Goal: Task Accomplishment & Management: Use online tool/utility

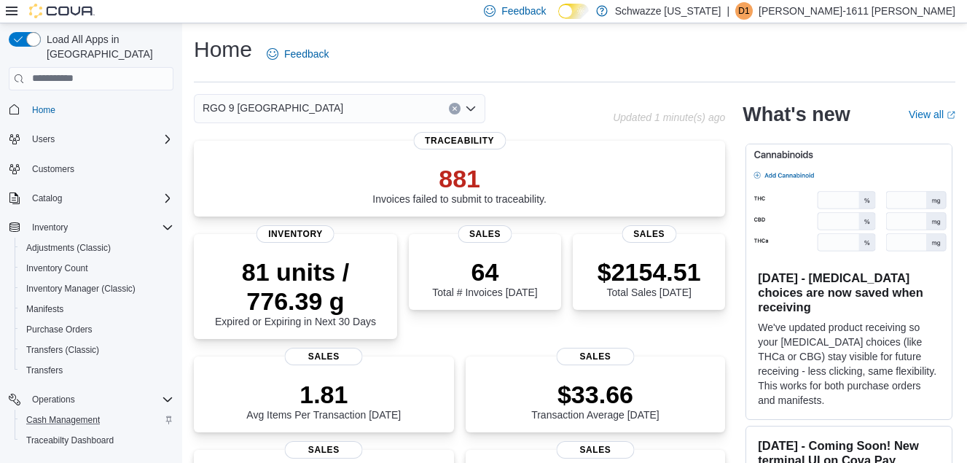
scroll to position [146, 0]
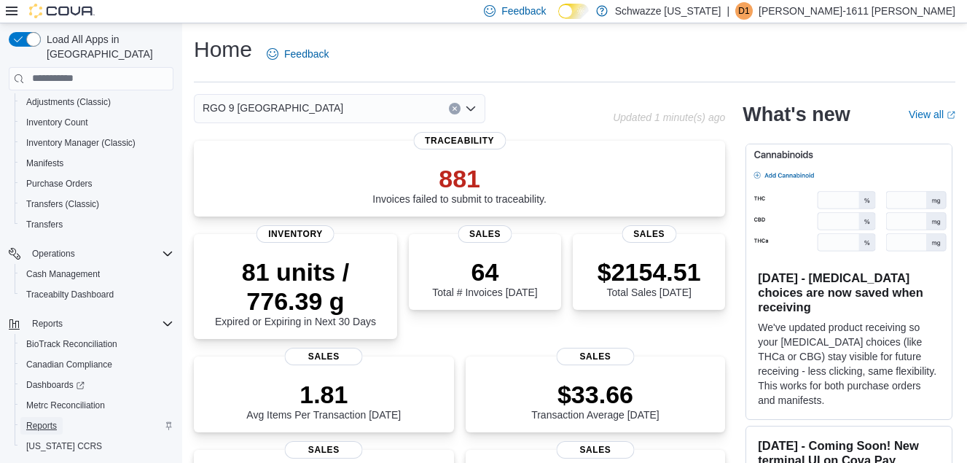
click at [36, 420] on span "Reports" at bounding box center [41, 426] width 31 height 12
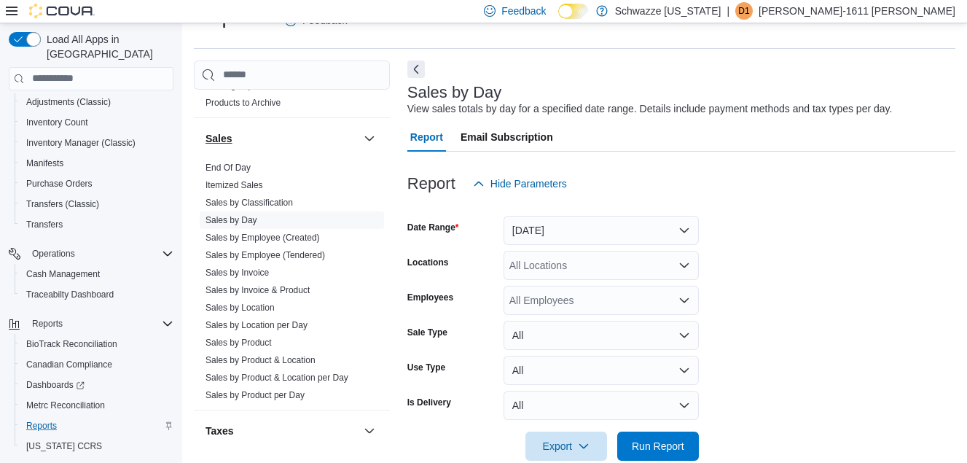
scroll to position [1093, 0]
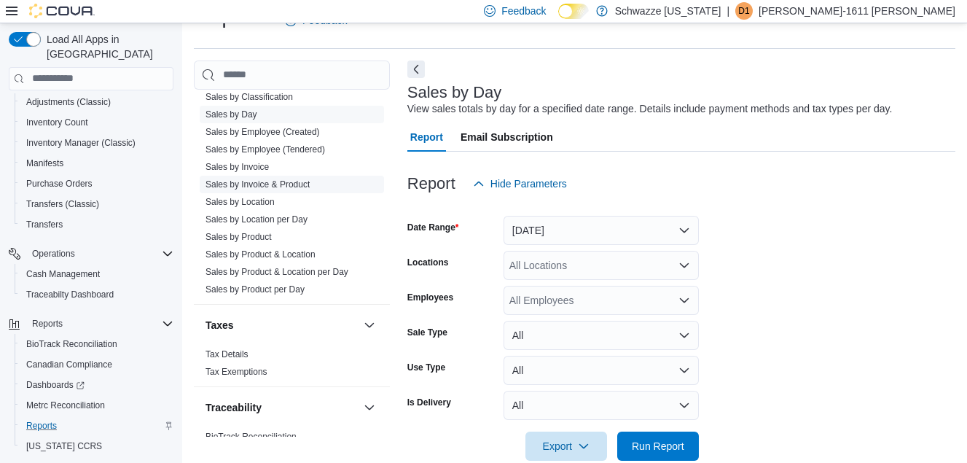
click at [267, 201] on link "Sales by Location" at bounding box center [239, 202] width 69 height 10
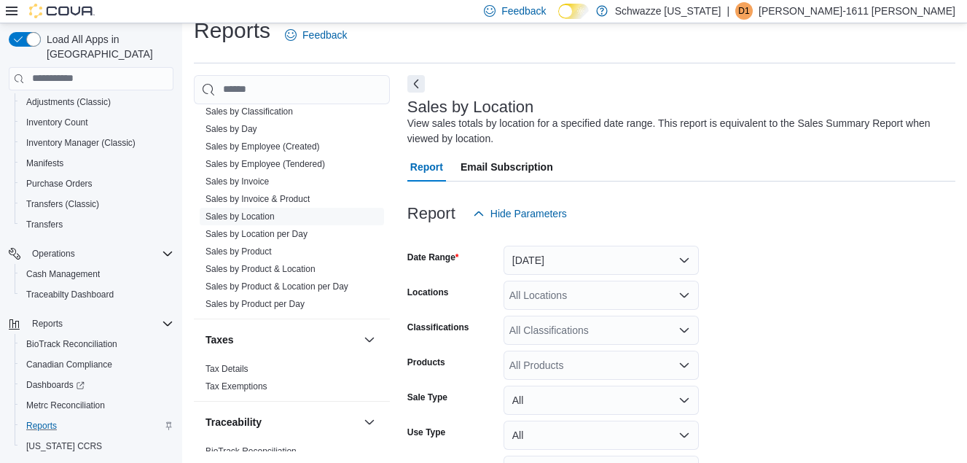
scroll to position [49, 0]
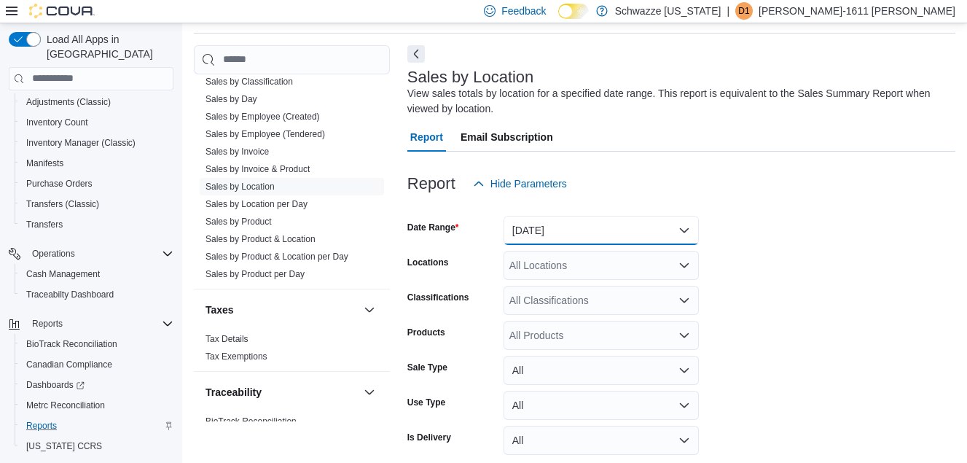
click at [610, 225] on button "[DATE]" at bounding box center [600, 230] width 195 height 29
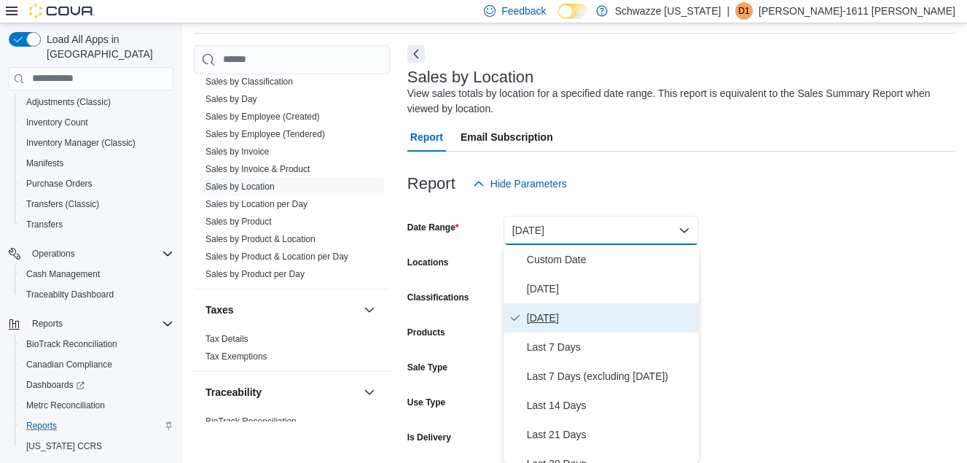
scroll to position [50, 0]
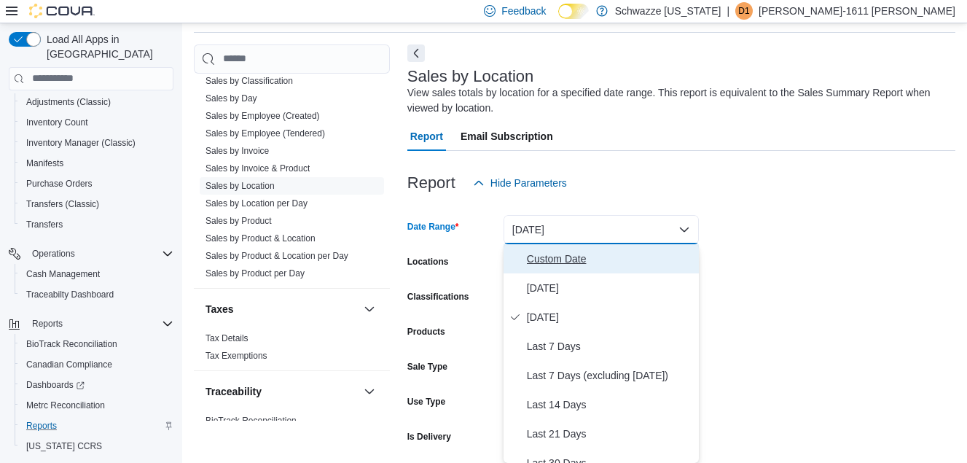
click at [590, 259] on span "Custom Date" at bounding box center [610, 258] width 166 height 17
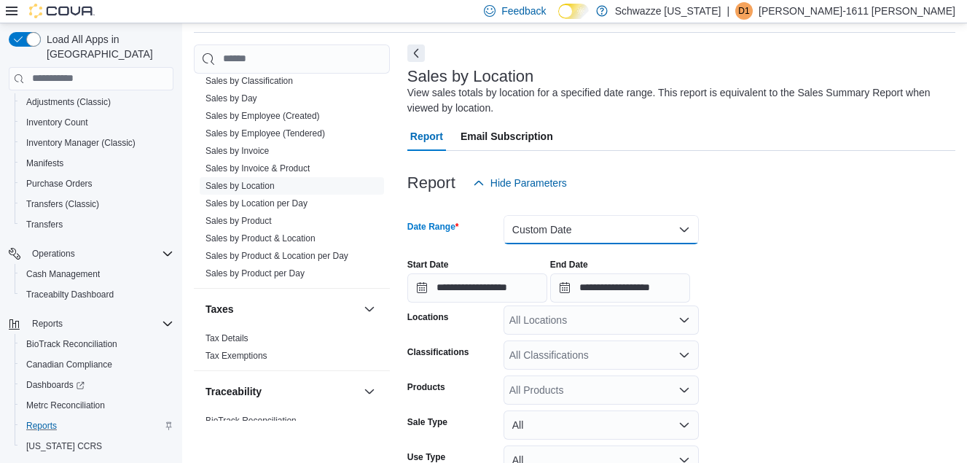
click at [603, 235] on button "Custom Date" at bounding box center [600, 229] width 195 height 29
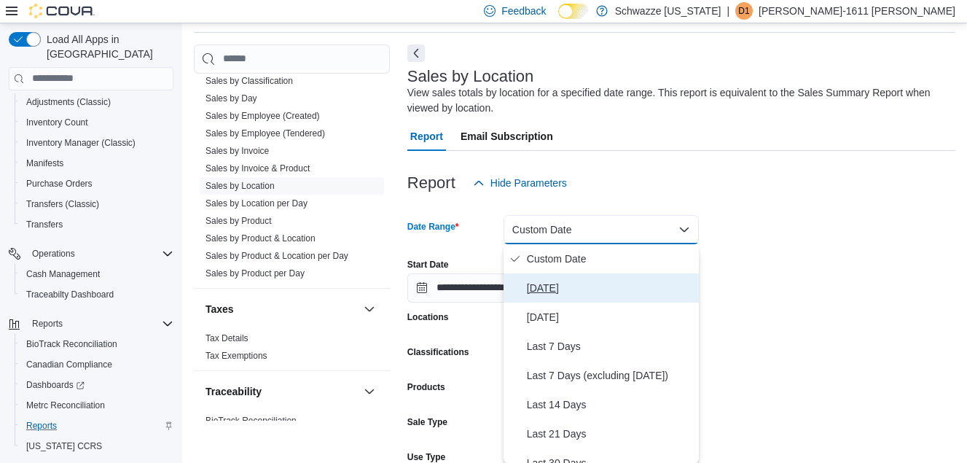
click at [561, 287] on span "[DATE]" at bounding box center [610, 287] width 166 height 17
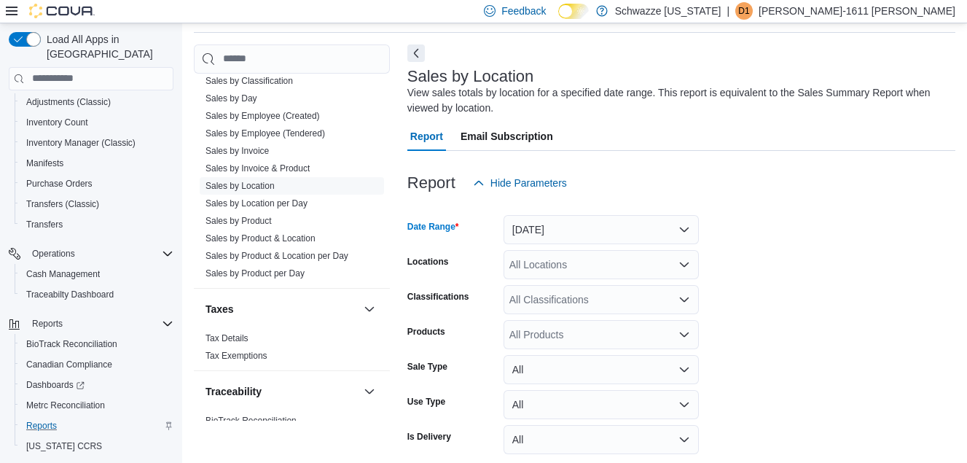
click at [589, 261] on div "All Locations" at bounding box center [600, 264] width 195 height 29
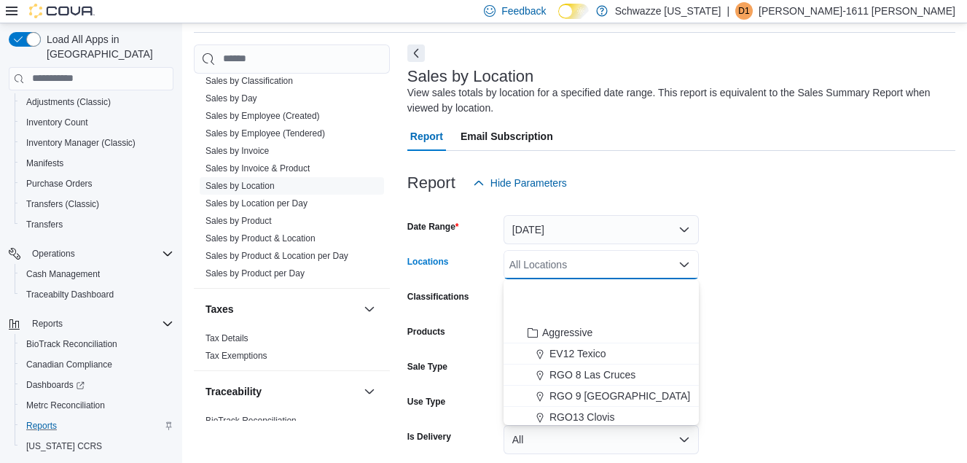
scroll to position [720, 0]
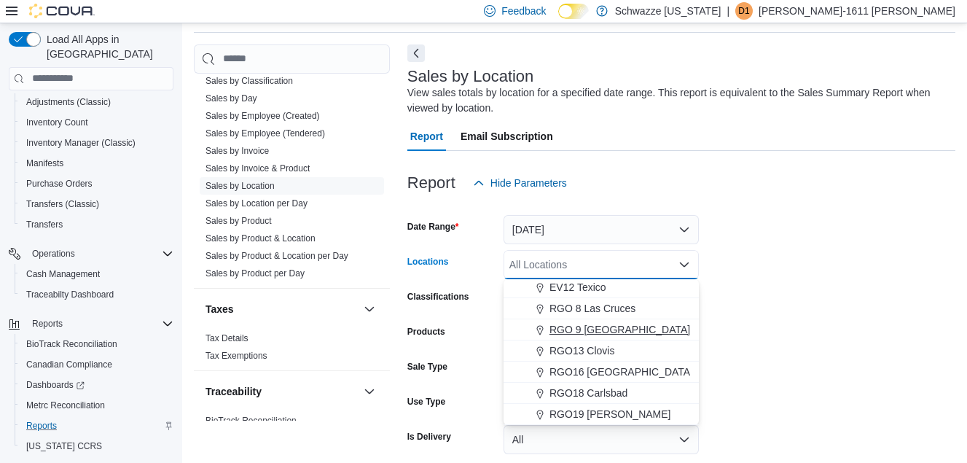
click at [613, 330] on span "RGO 9 [GEOGRAPHIC_DATA]" at bounding box center [619, 329] width 141 height 15
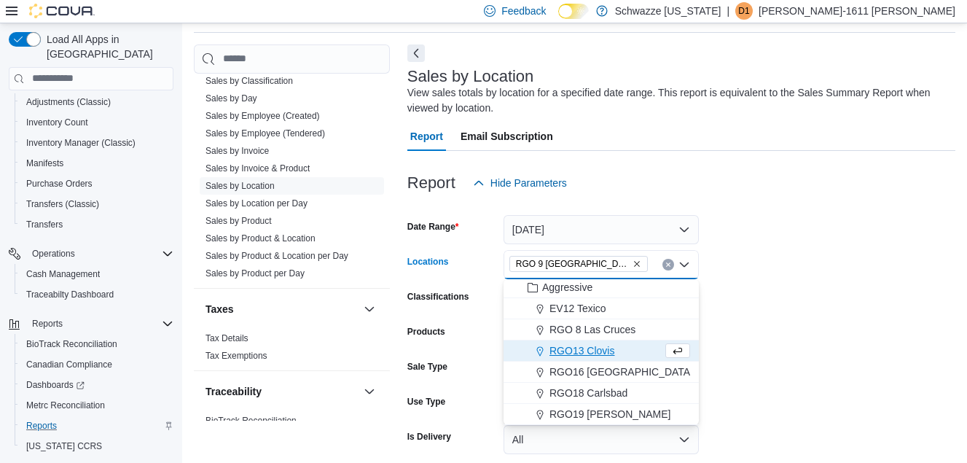
scroll to position [699, 0]
click at [796, 294] on form "Date Range [DATE] Locations [GEOGRAPHIC_DATA] 9 [GEOGRAPHIC_DATA] Combo box. Se…" at bounding box center [681, 345] width 548 height 297
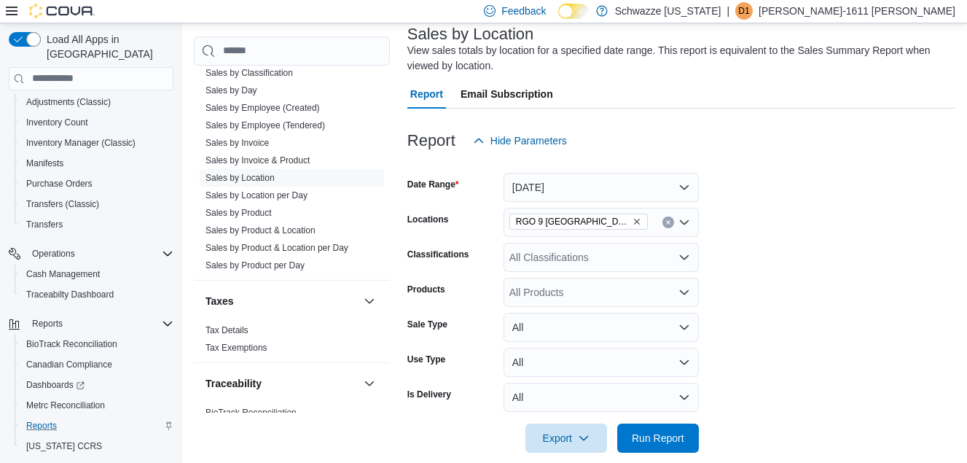
scroll to position [111, 0]
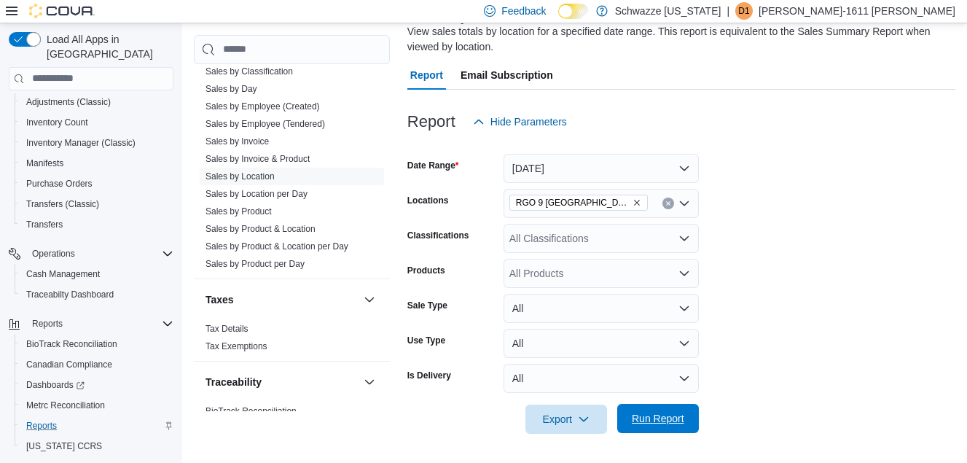
click at [640, 410] on span "Run Report" at bounding box center [658, 418] width 64 height 29
click at [661, 424] on span "Run Report" at bounding box center [658, 418] width 52 height 15
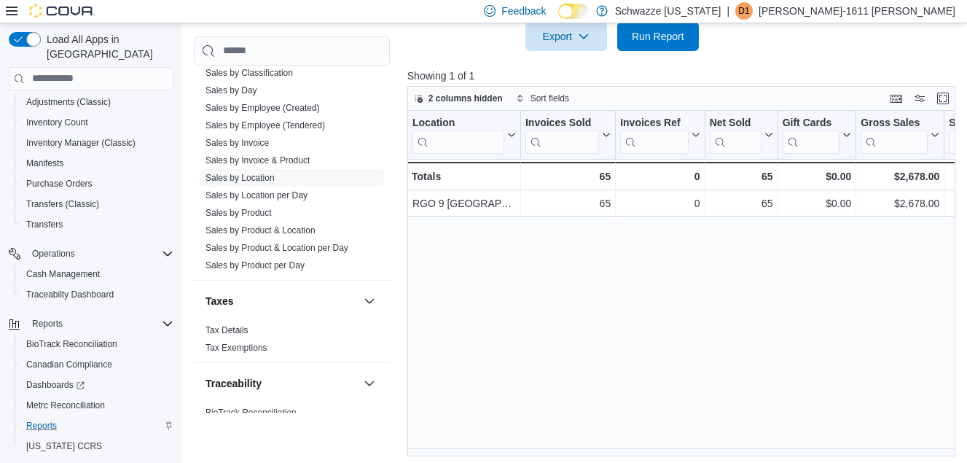
scroll to position [498, 0]
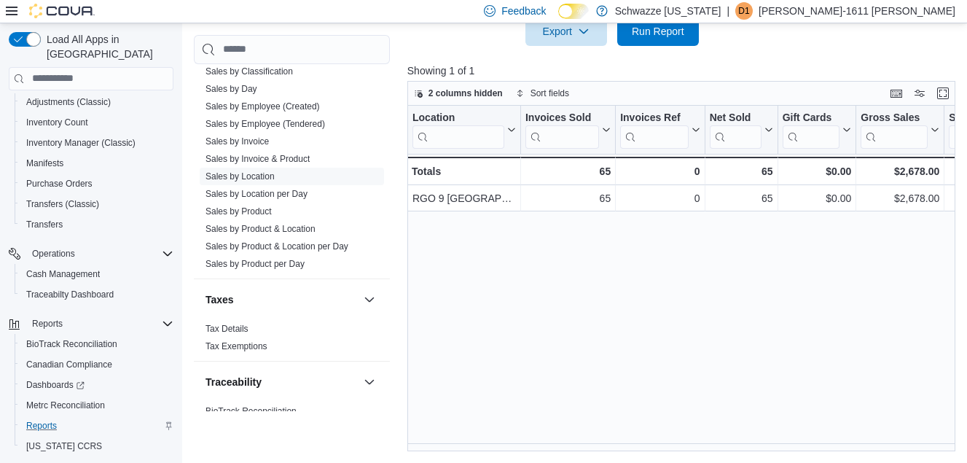
click at [516, 442] on div "Location Click to view column header actions Invoices Sold Click to view column…" at bounding box center [684, 278] width 554 height 345
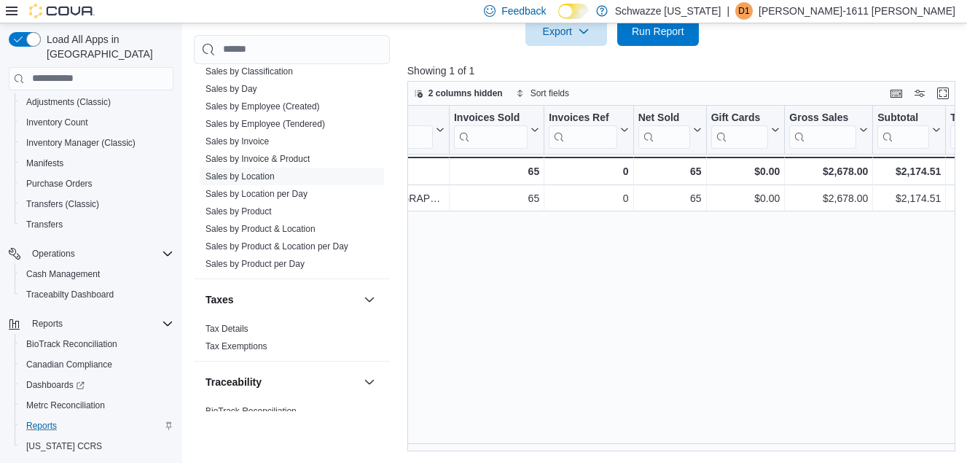
scroll to position [0, 0]
